Goal: Transaction & Acquisition: Subscribe to service/newsletter

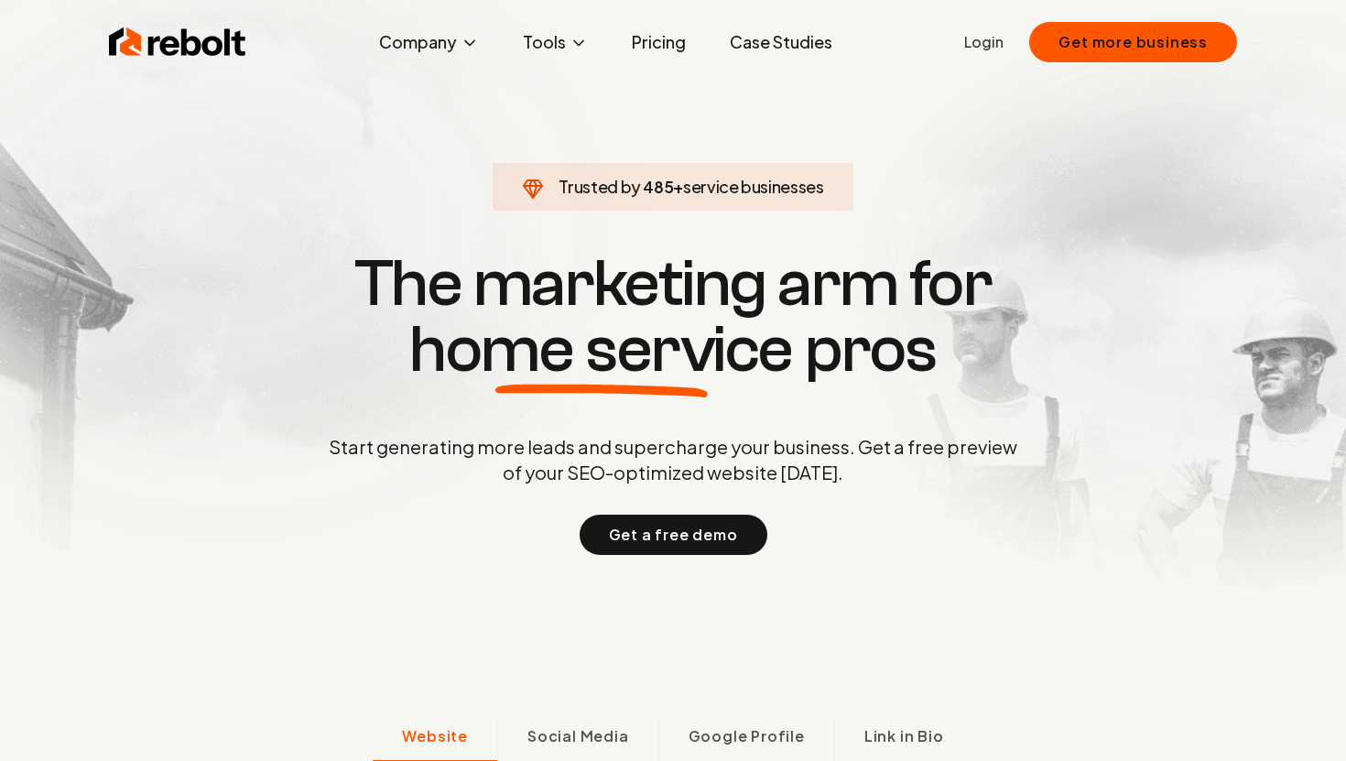
click at [670, 61] on div "Rebolt Company About Blog Jobs Tools Google Review QR Code Generator Google Bus…" at bounding box center [673, 42] width 1172 height 55
click at [666, 47] on link "Pricing" at bounding box center [658, 42] width 83 height 37
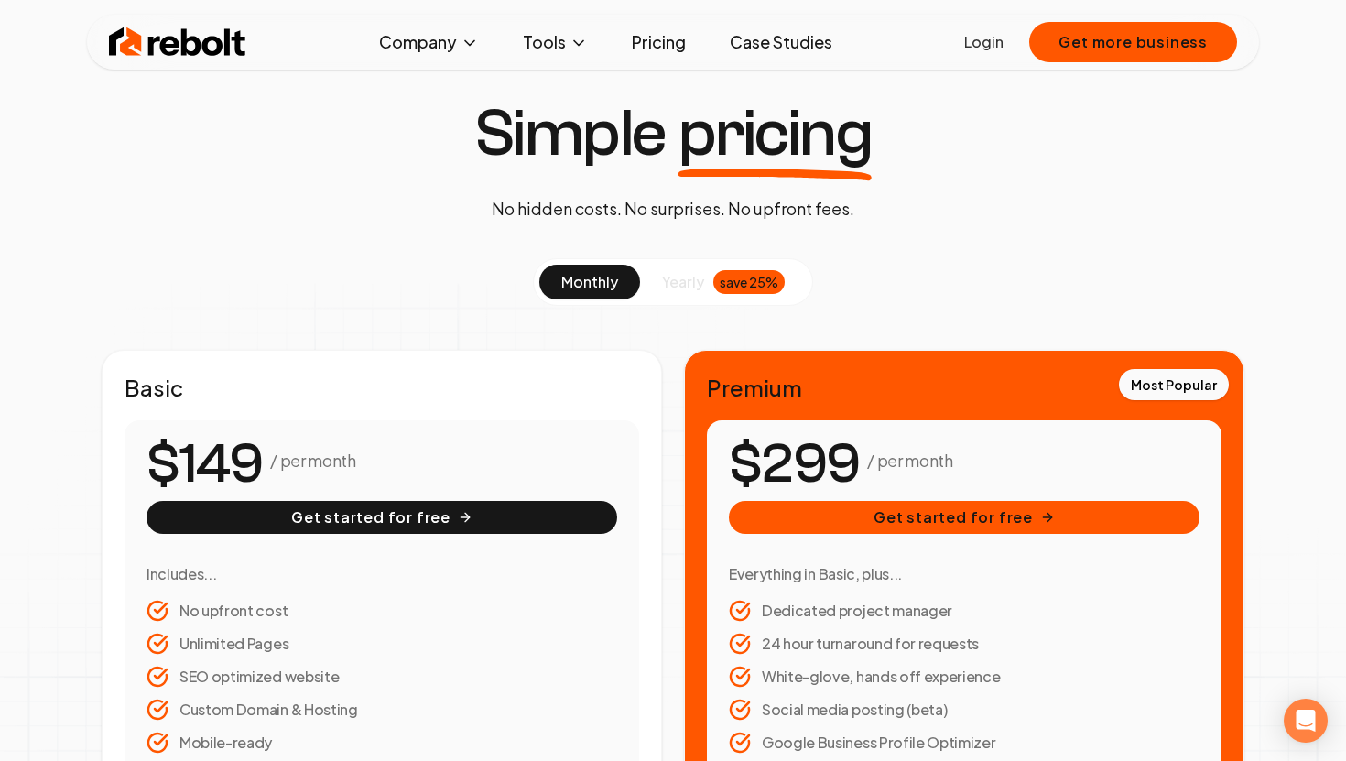
scroll to position [40, 0]
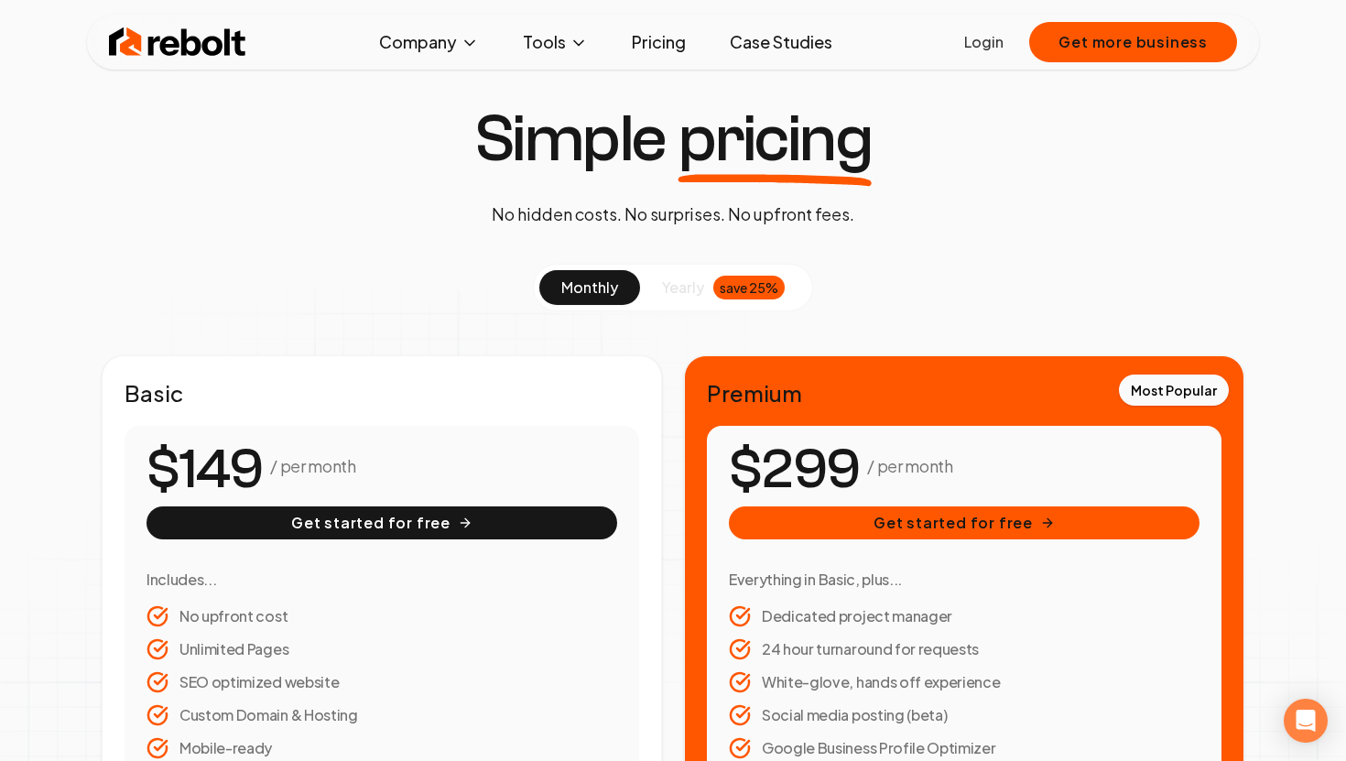
click at [692, 305] on div "monthly yearly save 25%" at bounding box center [673, 288] width 280 height 48
click at [676, 287] on span "yearly" at bounding box center [683, 287] width 42 height 22
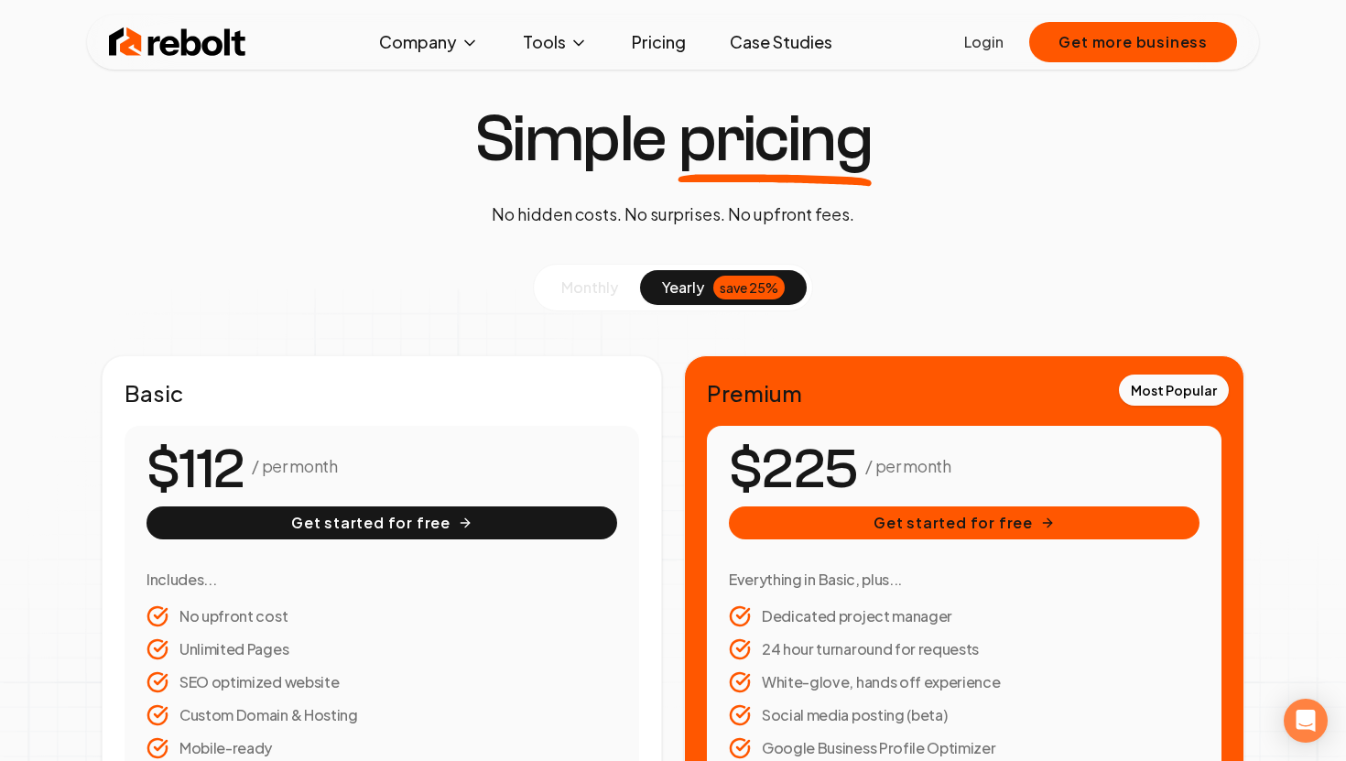
click at [596, 287] on span "monthly" at bounding box center [589, 286] width 57 height 19
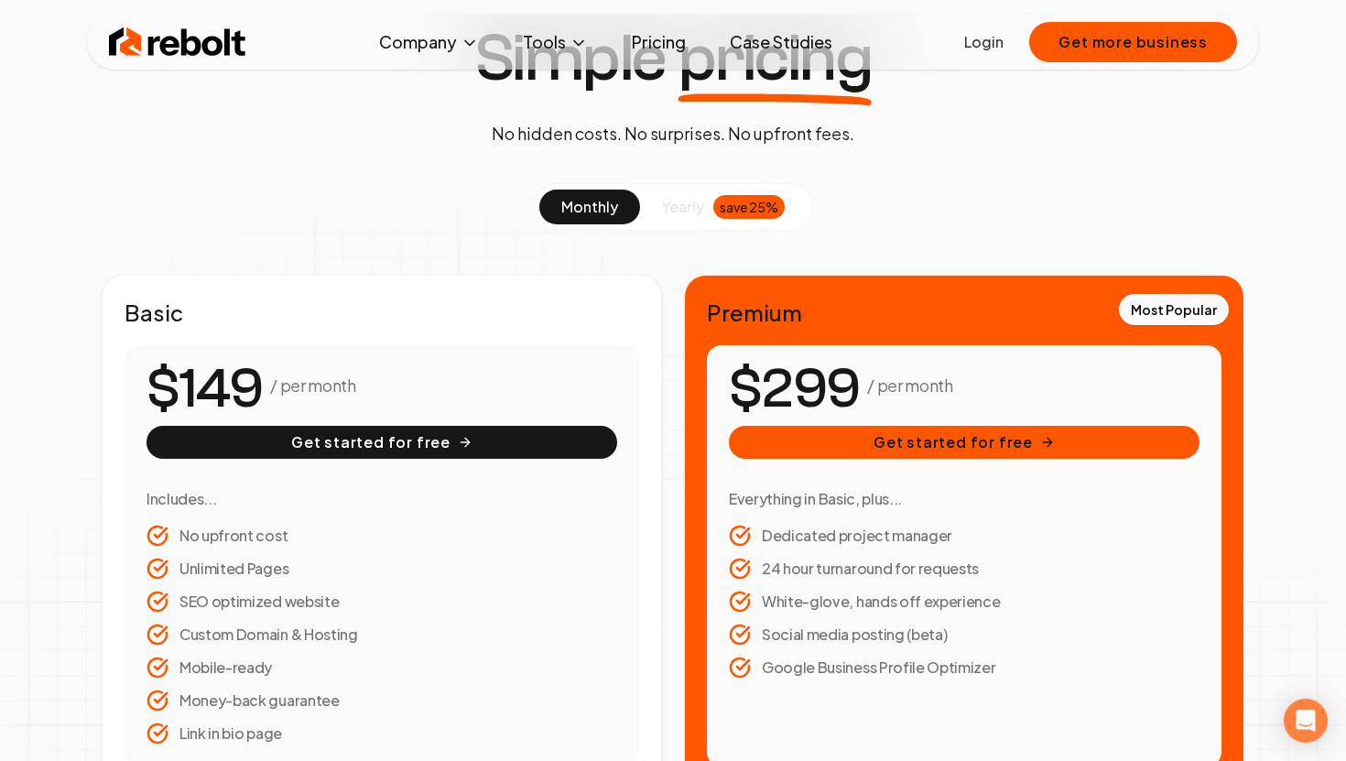
scroll to position [133, 0]
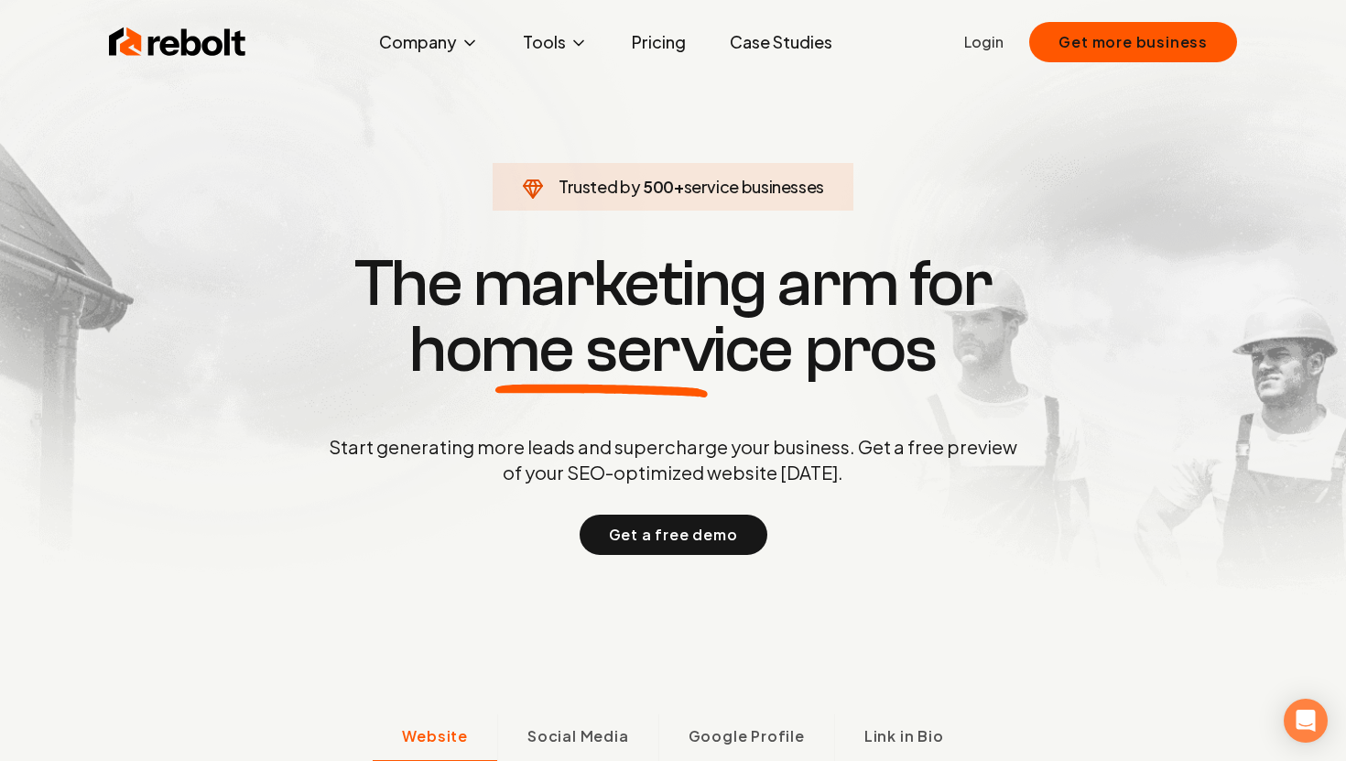
click at [663, 35] on link "Pricing" at bounding box center [658, 42] width 83 height 37
